Goal: Transaction & Acquisition: Book appointment/travel/reservation

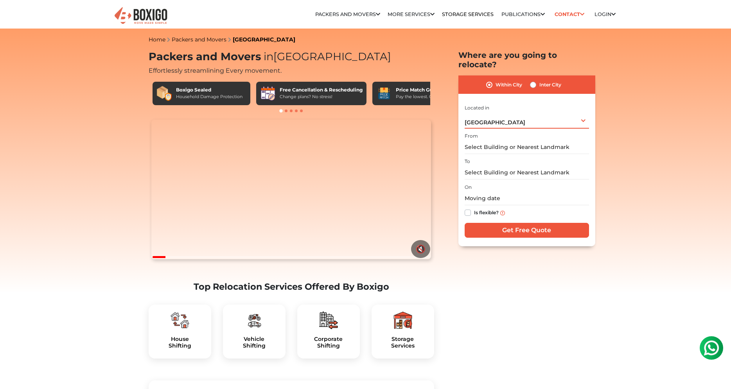
click at [480, 119] on span "[GEOGRAPHIC_DATA]" at bounding box center [495, 122] width 61 height 7
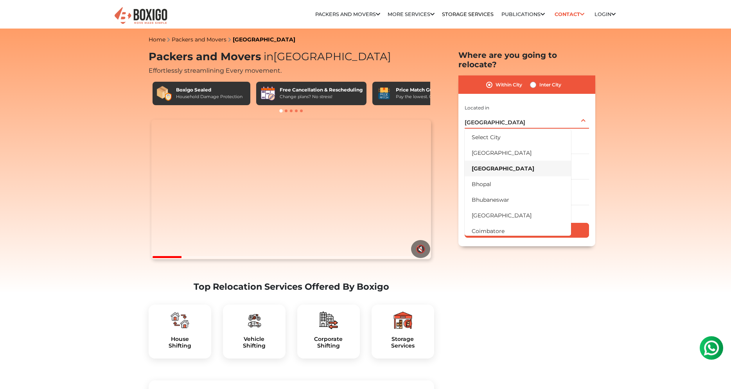
click at [491, 161] on li "[GEOGRAPHIC_DATA]" at bounding box center [518, 169] width 106 height 16
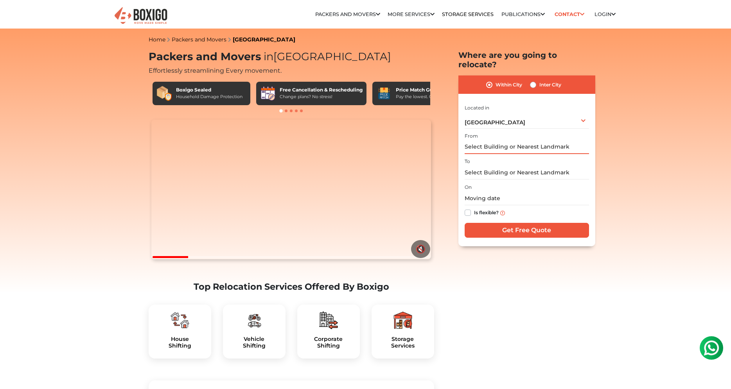
click at [508, 140] on input "text" at bounding box center [527, 147] width 124 height 14
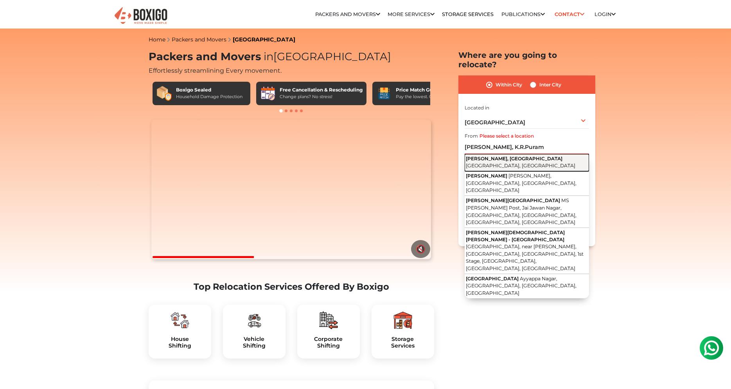
click at [511, 154] on button "Ayyappa Nagar, Krishnarajapuram Bengaluru, Karnataka" at bounding box center [527, 162] width 124 height 17
type input "Ayyappa Nagar, [GEOGRAPHIC_DATA], [GEOGRAPHIC_DATA], [GEOGRAPHIC_DATA]"
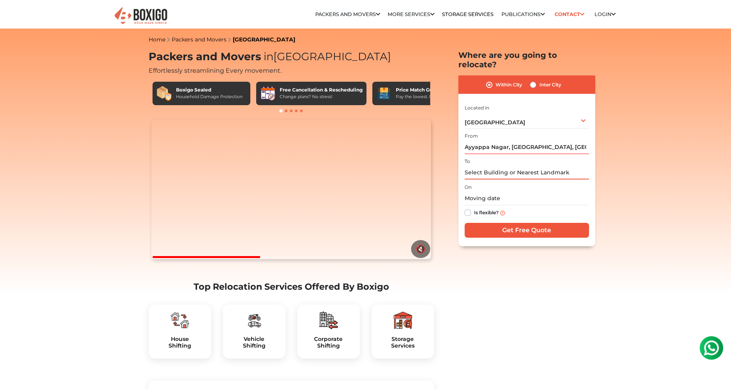
click at [500, 166] on input "text" at bounding box center [527, 173] width 124 height 14
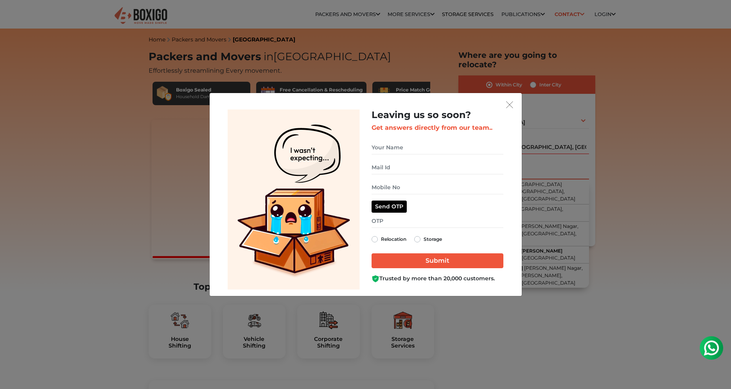
type input "Nyati"
click at [534, 76] on div "Leaving us so soon? Get answers directly from our team.. Relocation Storage" at bounding box center [365, 194] width 731 height 389
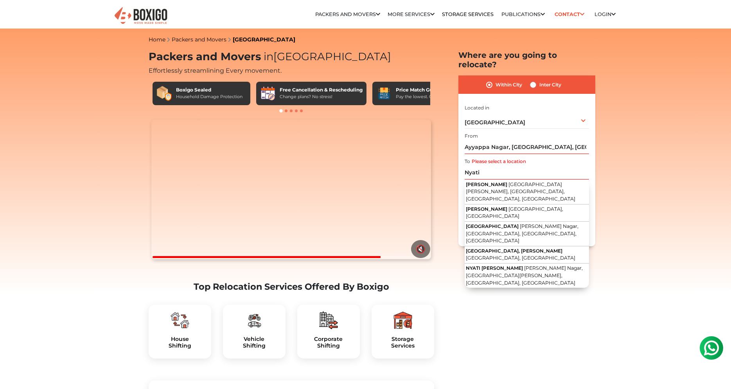
click at [539, 80] on label "Inter City" at bounding box center [550, 84] width 22 height 9
click at [534, 80] on input "Inter City" at bounding box center [533, 84] width 6 height 8
radio input "true"
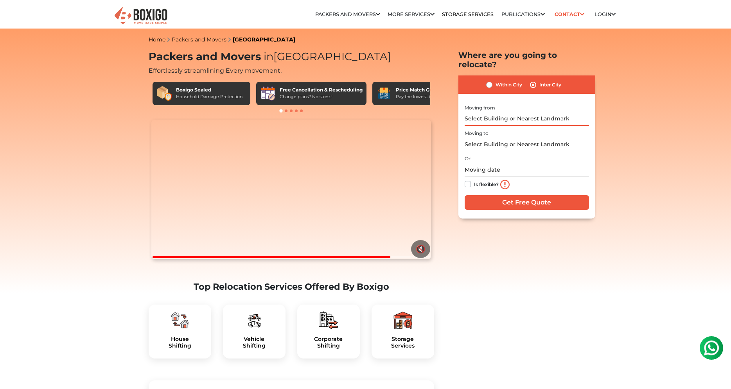
click at [510, 113] on input "text" at bounding box center [527, 119] width 124 height 14
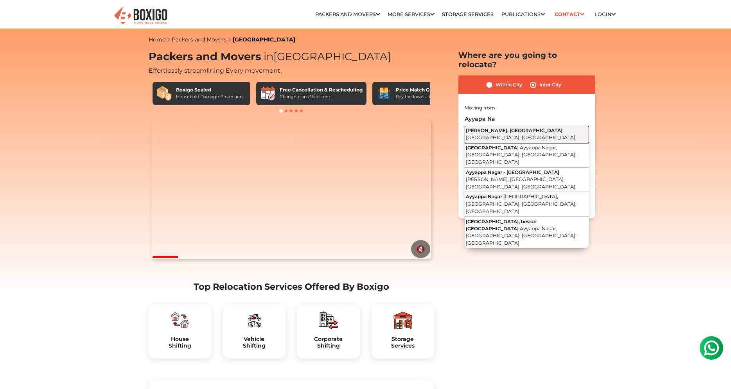
click at [520, 126] on button "Ayyappa Nagar, Krishnarajapuram Bengaluru, Karnataka" at bounding box center [527, 134] width 124 height 17
type input "Ayyappa Nagar, [GEOGRAPHIC_DATA], [GEOGRAPHIC_DATA], [GEOGRAPHIC_DATA]"
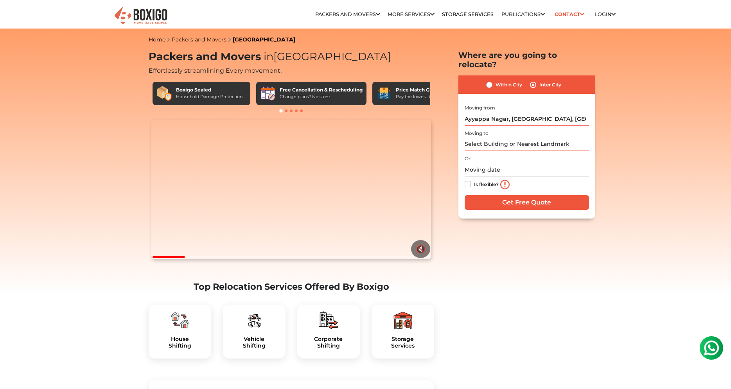
click at [489, 141] on input "text" at bounding box center [527, 145] width 124 height 14
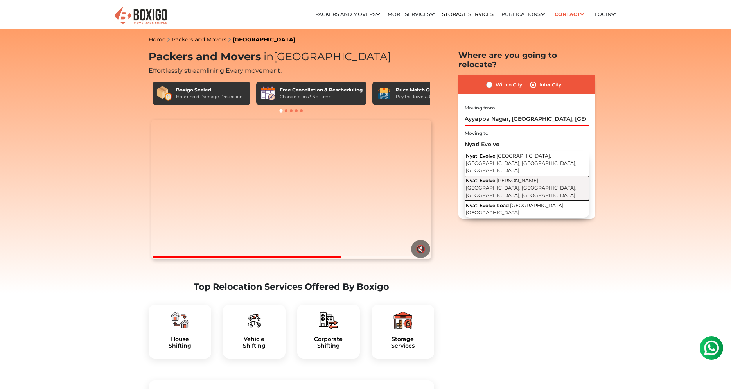
click at [511, 178] on span "[PERSON_NAME][GEOGRAPHIC_DATA], [GEOGRAPHIC_DATA], [GEOGRAPHIC_DATA], [GEOGRAPH…" at bounding box center [521, 188] width 111 height 20
type input "Nyati Evolve, [PERSON_NAME][GEOGRAPHIC_DATA], [GEOGRAPHIC_DATA], [GEOGRAPHIC_DA…"
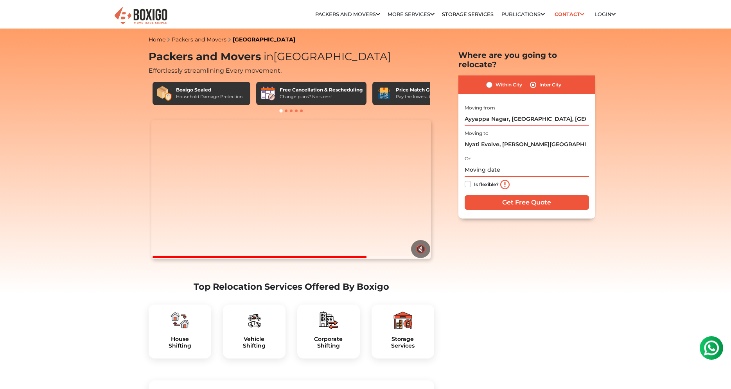
click at [502, 163] on input "text" at bounding box center [527, 170] width 124 height 14
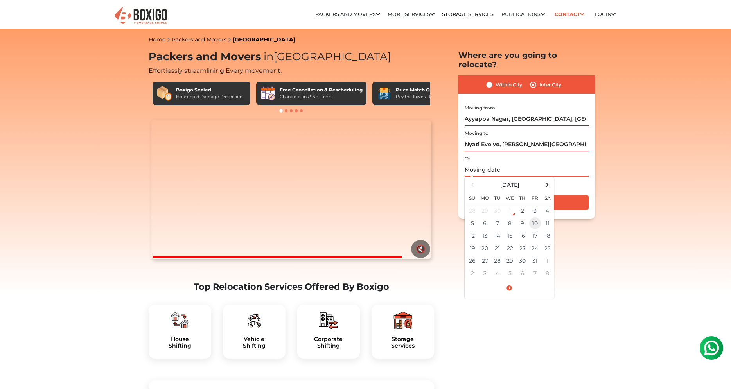
click at [534, 217] on td "10" at bounding box center [535, 223] width 13 height 13
type input "[DATE] 12:00 AM"
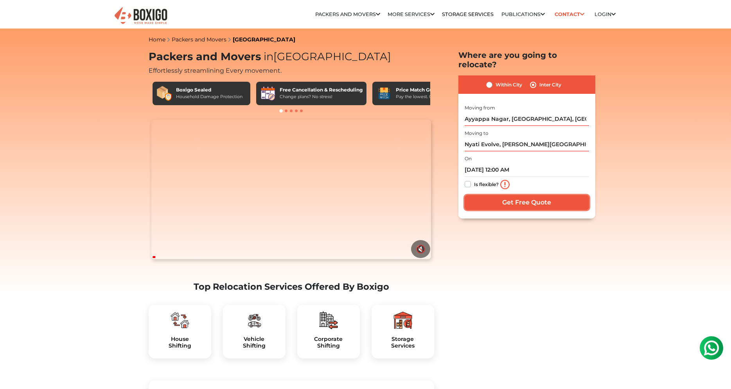
click at [540, 195] on input "Get Free Quote" at bounding box center [527, 202] width 124 height 15
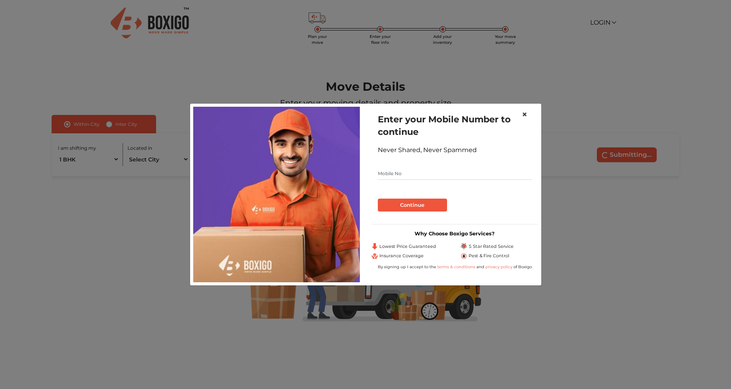
click at [525, 116] on span "×" at bounding box center [524, 114] width 5 height 11
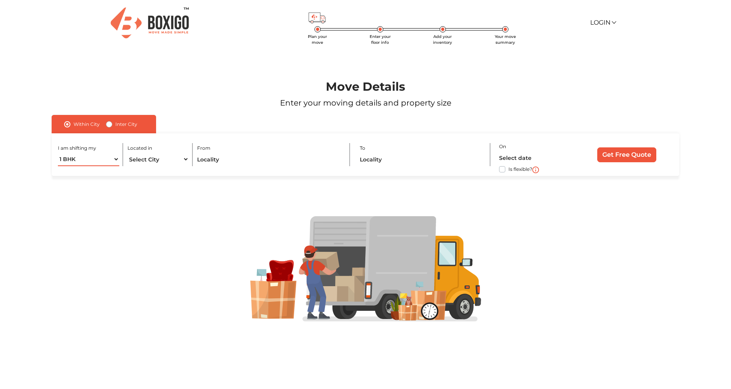
click at [58, 153] on select "1 BHK 2 BHK 3 BHK 3 + BHK FEW ITEMS" at bounding box center [88, 160] width 61 height 14
click at [123, 160] on div "I am shifting my 1 BHK 2 BHK 3 BHK 3 + BHK FEW ITEMS" at bounding box center [90, 154] width 65 height 23
click at [128, 153] on select "Select City [GEOGRAPHIC_DATA] [GEOGRAPHIC_DATA] [GEOGRAPHIC_DATA] [GEOGRAPHIC_D…" at bounding box center [158, 160] width 61 height 14
select select "[GEOGRAPHIC_DATA]"
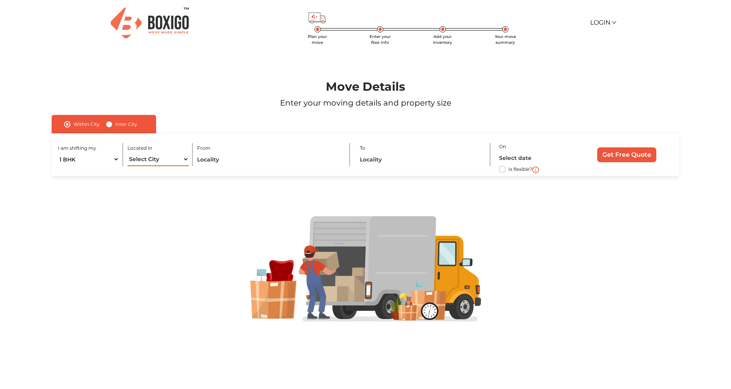
click option "[GEOGRAPHIC_DATA]" at bounding box center [0, 0] width 0 height 0
click at [233, 156] on input "text" at bounding box center [269, 160] width 144 height 14
click at [115, 125] on label "Inter City" at bounding box center [126, 124] width 22 height 9
click at [109, 125] on input "Inter City" at bounding box center [109, 124] width 6 height 8
radio input "true"
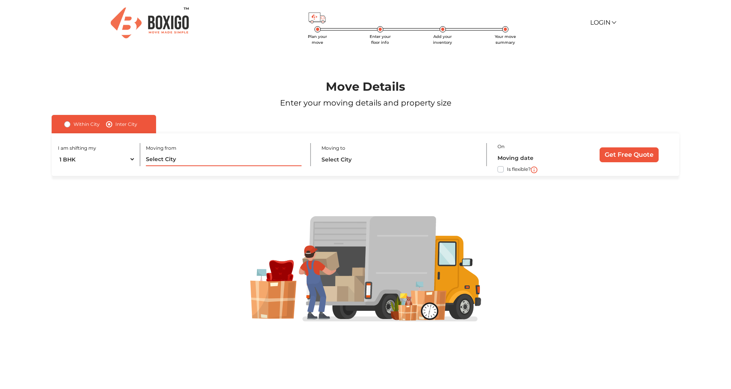
click at [191, 162] on input "text" at bounding box center [224, 160] width 156 height 14
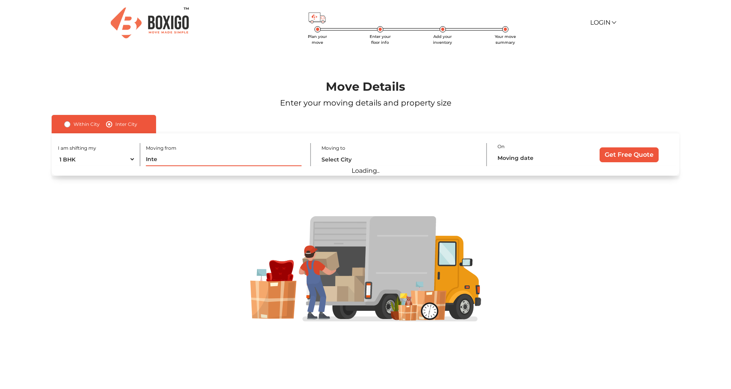
type input "Inter"
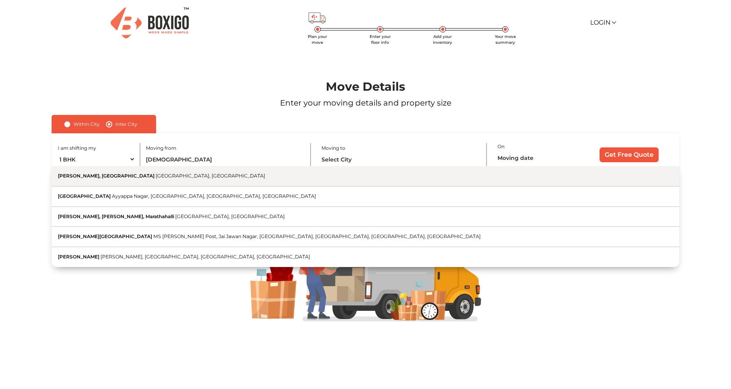
drag, startPoint x: 171, startPoint y: 180, endPoint x: 175, endPoint y: 176, distance: 6.1
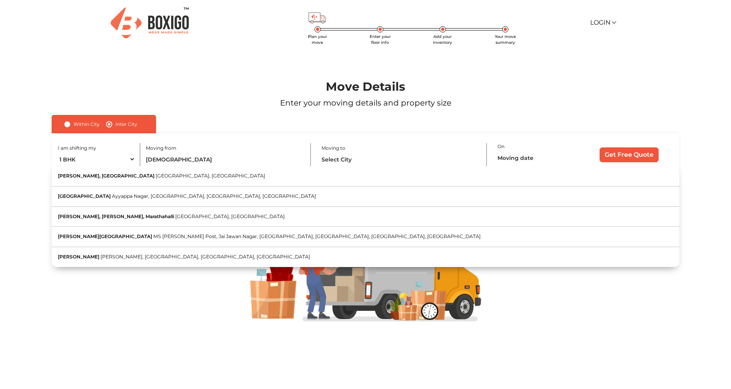
click at [170, 180] on button "Ayyappa Nagar, [GEOGRAPHIC_DATA] [GEOGRAPHIC_DATA], [GEOGRAPHIC_DATA]" at bounding box center [366, 176] width 628 height 20
type input "Ayyappa Nagar, [GEOGRAPHIC_DATA], [GEOGRAPHIC_DATA], [GEOGRAPHIC_DATA]"
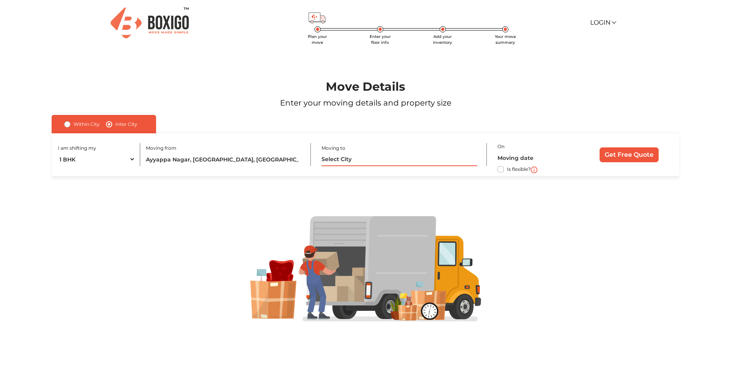
click at [346, 155] on input "text" at bounding box center [400, 160] width 156 height 14
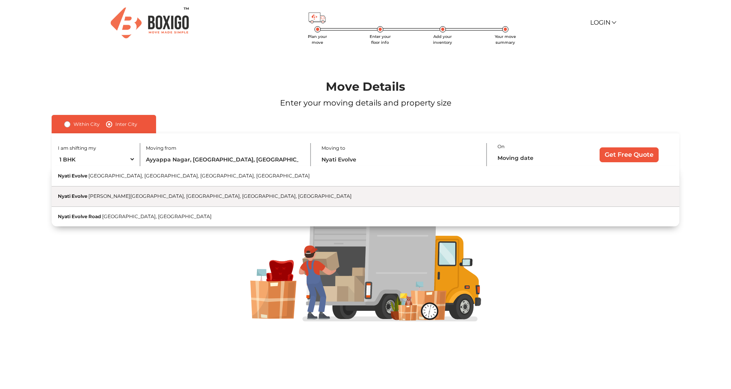
click at [137, 193] on button "Nyati Evolve [PERSON_NAME][GEOGRAPHIC_DATA], [GEOGRAPHIC_DATA], [GEOGRAPHIC_DAT…" at bounding box center [366, 197] width 628 height 20
type input "Nyati Evolve, [PERSON_NAME][GEOGRAPHIC_DATA], [GEOGRAPHIC_DATA], [GEOGRAPHIC_DA…"
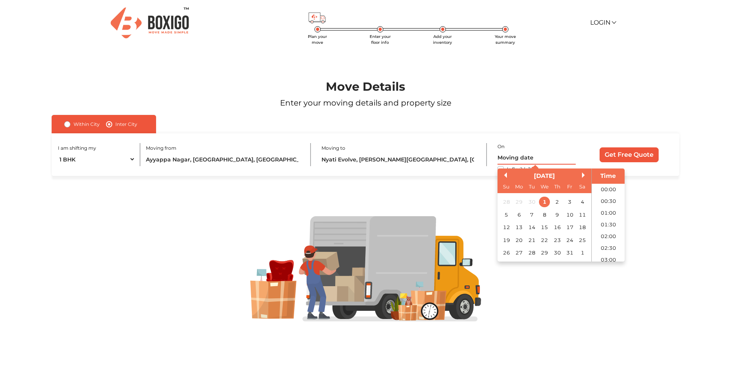
click at [522, 163] on input "text" at bounding box center [537, 158] width 78 height 14
click at [567, 214] on div "10" at bounding box center [570, 215] width 11 height 11
type input "[DATE] 12:00 AM"
click at [624, 155] on input "Get Free Quote" at bounding box center [629, 154] width 59 height 15
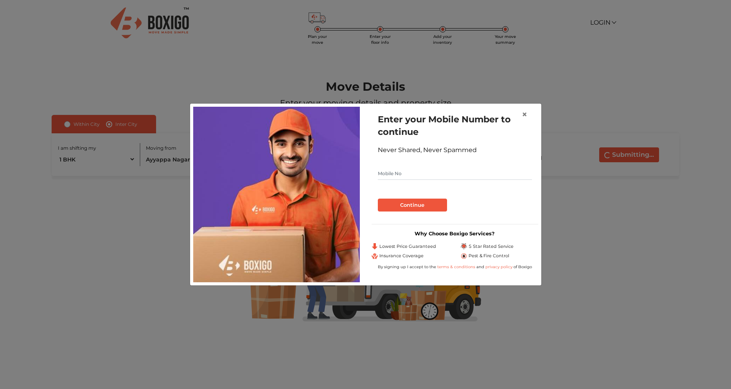
click at [414, 177] on input "text" at bounding box center [455, 173] width 154 height 13
type input "8072333155"
click at [432, 203] on button "Continue" at bounding box center [412, 205] width 69 height 13
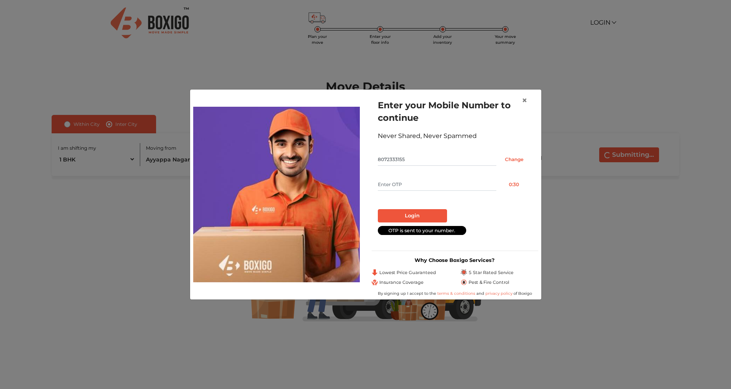
click at [390, 187] on input "text" at bounding box center [437, 184] width 119 height 13
type input "4967"
click at [422, 212] on button "Login" at bounding box center [412, 215] width 69 height 13
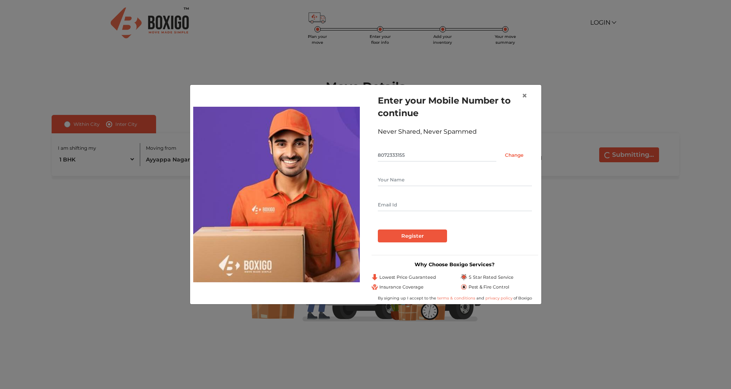
click at [420, 187] on div at bounding box center [455, 193] width 154 height 38
click at [427, 183] on input "text" at bounding box center [455, 180] width 154 height 13
type input "[PERSON_NAME]"
type input "[EMAIL_ADDRESS][DOMAIN_NAME]"
click at [416, 238] on input "Register" at bounding box center [412, 236] width 69 height 13
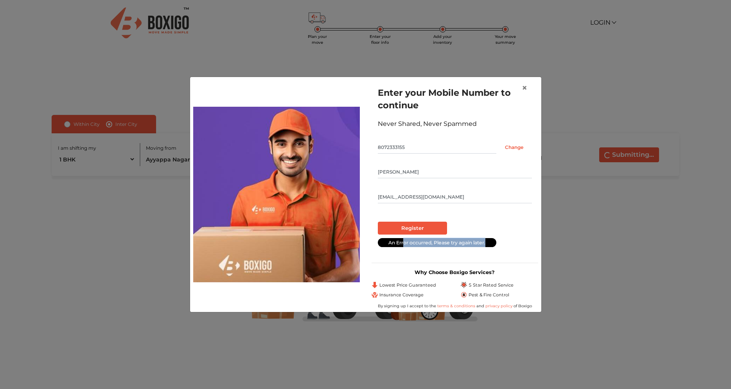
click at [507, 243] on div "An Error occurred, Please try again later." at bounding box center [455, 242] width 154 height 9
click at [507, 254] on div "Enter your Mobile Number to continue Never Shared, Never Spammed 8072333155 Cha…" at bounding box center [455, 168] width 167 height 176
click at [389, 220] on div at bounding box center [455, 219] width 154 height 6
click at [418, 227] on input "Register" at bounding box center [412, 228] width 69 height 13
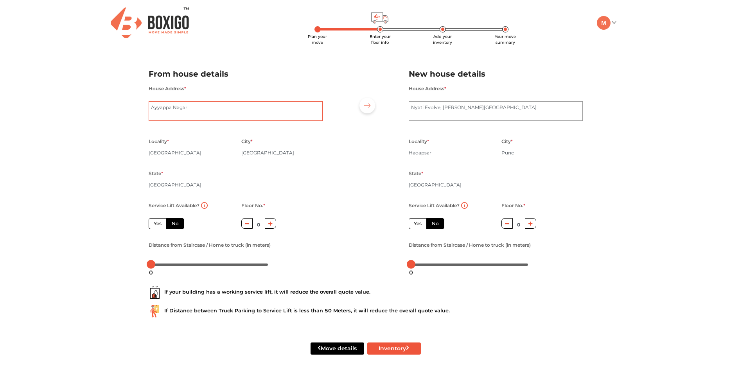
click at [212, 114] on textarea "Ayyappa Nagar" at bounding box center [236, 111] width 174 height 20
click at [271, 225] on icon "button" at bounding box center [270, 223] width 4 height 5
type input "1"
click at [528, 224] on button "button" at bounding box center [530, 223] width 11 height 11
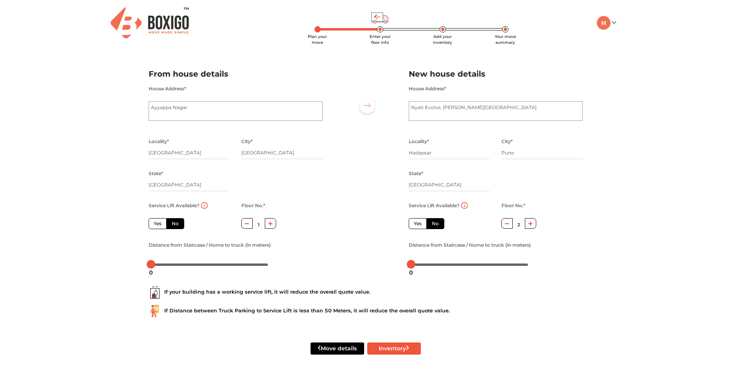
click at [528, 224] on button "button" at bounding box center [530, 223] width 11 height 11
type input "4"
click at [412, 225] on label "Yes" at bounding box center [418, 223] width 18 height 11
click at [414, 225] on input "Yes" at bounding box center [416, 222] width 5 height 5
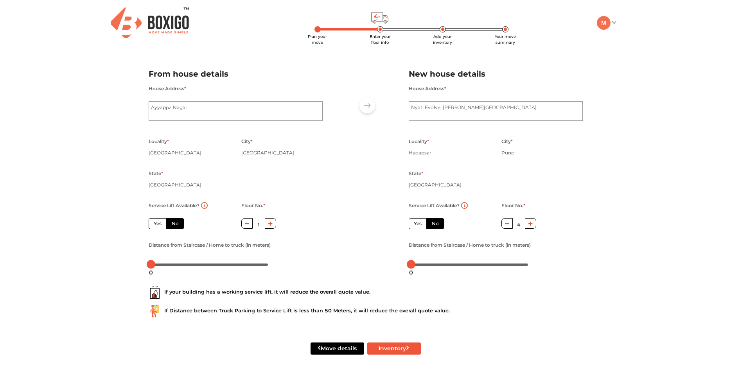
radio input "false"
radio input "true"
radio input "false"
type input "0"
drag, startPoint x: 151, startPoint y: 264, endPoint x: 210, endPoint y: 282, distance: 61.5
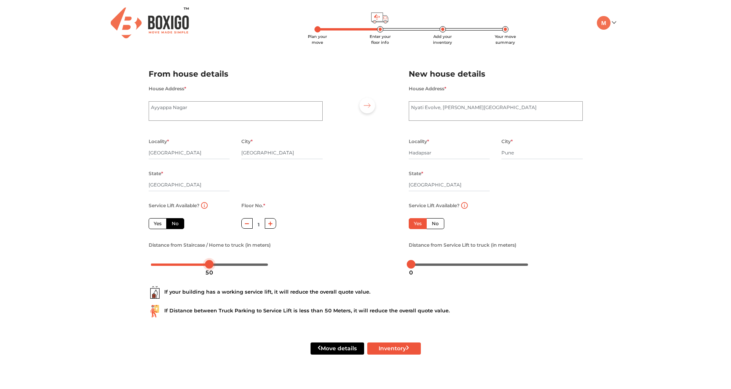
click at [210, 282] on form "From house details House Address * [GEOGRAPHIC_DATA] Locality * [GEOGRAPHIC_DAT…" at bounding box center [366, 215] width 434 height 315
click at [304, 298] on div "If your building has a working service lift, it will reduce the overall quote v…" at bounding box center [366, 292] width 434 height 13
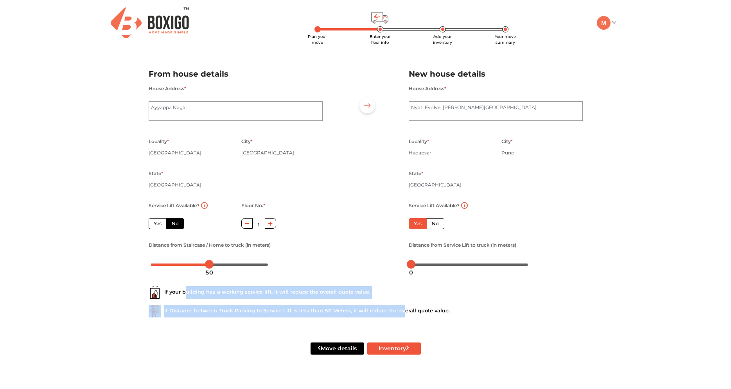
drag, startPoint x: 187, startPoint y: 295, endPoint x: 402, endPoint y: 313, distance: 215.9
click at [402, 313] on div "If your building has a working service lift, it will reduce the overall quote v…" at bounding box center [366, 299] width 446 height 50
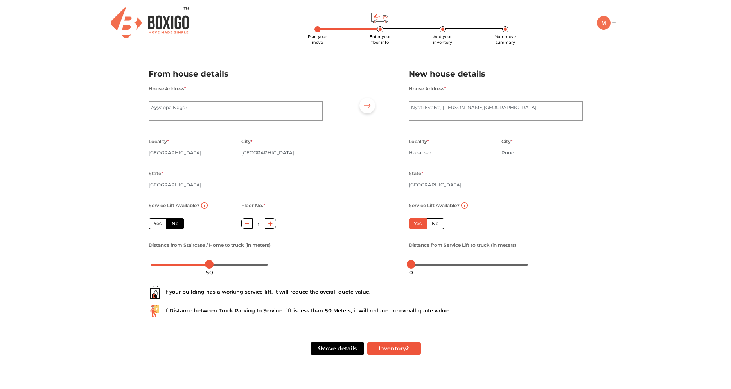
click at [512, 307] on div "If Distance between Truck Parking to Service Lift is less than 50 Meters, it wi…" at bounding box center [366, 311] width 434 height 13
click at [154, 224] on label "Yes" at bounding box center [158, 223] width 18 height 11
click at [154, 224] on input "Yes" at bounding box center [156, 222] width 5 height 5
radio input "true"
type input "0"
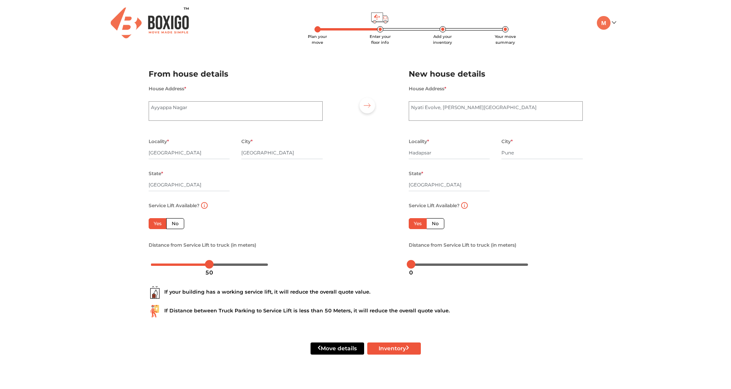
click at [176, 227] on label "No" at bounding box center [175, 223] width 18 height 11
click at [176, 225] on input "No" at bounding box center [174, 222] width 5 height 5
radio input "true"
drag, startPoint x: 173, startPoint y: 310, endPoint x: 250, endPoint y: 311, distance: 77.1
click at [250, 311] on div "If Distance between Truck Parking to Service Lift is less than 50 Meters, it wi…" at bounding box center [366, 311] width 434 height 13
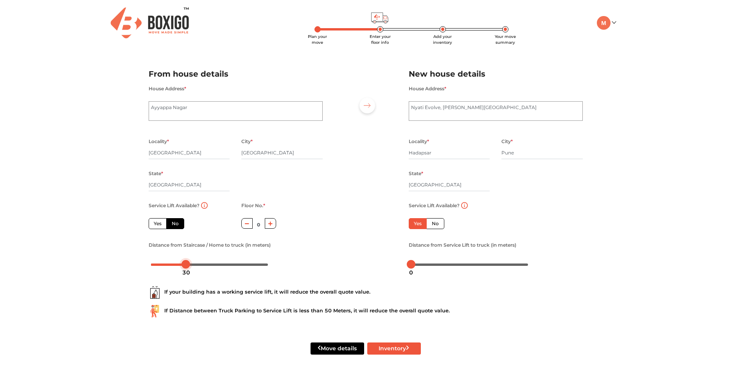
drag, startPoint x: 208, startPoint y: 266, endPoint x: 398, endPoint y: 310, distance: 194.8
click at [189, 276] on body "Plan your move Enter your floor info Add your inventory Your move summary My Mo…" at bounding box center [365, 194] width 731 height 389
drag, startPoint x: 189, startPoint y: 264, endPoint x: 184, endPoint y: 272, distance: 9.3
click at [184, 272] on body "Plan your move Enter your floor info Add your inventory Your move summary My Mo…" at bounding box center [365, 194] width 731 height 389
click at [476, 309] on div "If Distance between Truck Parking to Service Lift is less than 50 Meters, it wi…" at bounding box center [366, 311] width 434 height 13
